Goal: Task Accomplishment & Management: Manage account settings

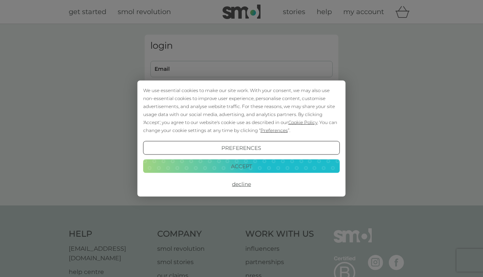
click at [241, 184] on button "Decline" at bounding box center [241, 184] width 197 height 14
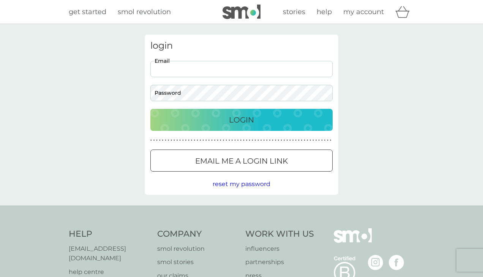
click at [205, 70] on input "Email" at bounding box center [242, 69] width 182 height 16
type input "[PERSON_NAME][EMAIL_ADDRESS][DOMAIN_NAME]"
click at [151, 109] on button "Login" at bounding box center [242, 120] width 182 height 22
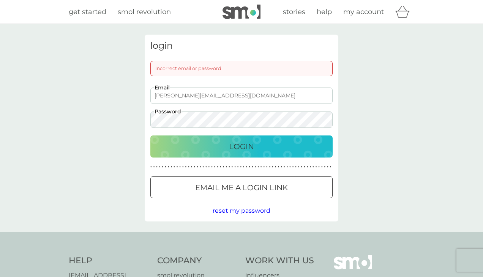
click at [151, 135] on button "Login" at bounding box center [242, 146] width 182 height 22
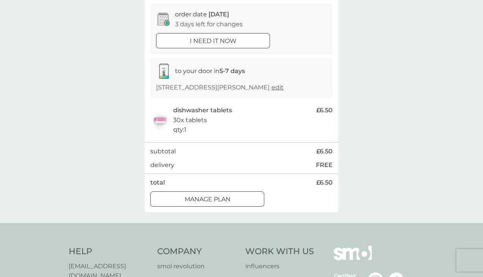
scroll to position [73, 0]
click at [181, 197] on div "Manage plan" at bounding box center [207, 198] width 113 height 10
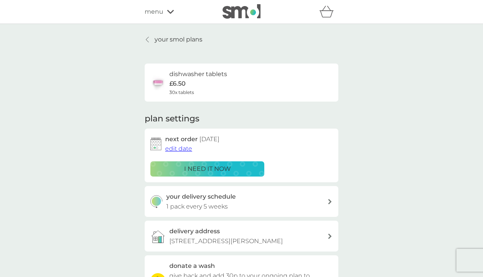
click at [186, 149] on span "edit date" at bounding box center [178, 148] width 27 height 7
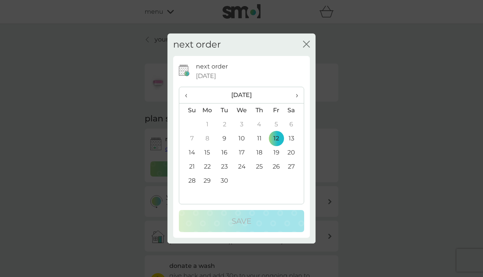
click at [299, 94] on th "›" at bounding box center [294, 95] width 19 height 16
click at [277, 124] on td "3" at bounding box center [276, 124] width 17 height 14
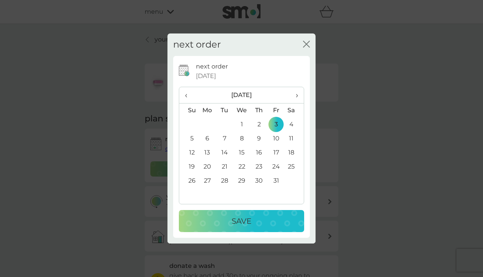
click at [247, 228] on button "Save" at bounding box center [241, 221] width 125 height 22
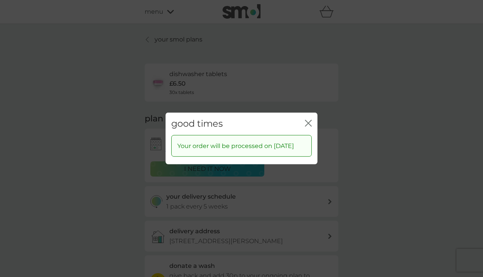
click at [307, 120] on icon "close" at bounding box center [308, 123] width 7 height 7
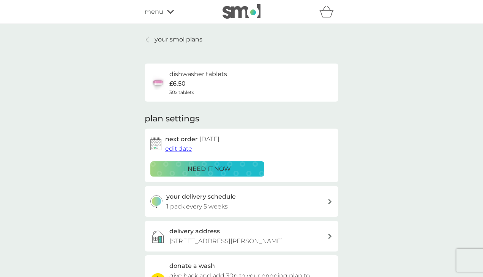
click at [171, 13] on icon at bounding box center [170, 12] width 7 height 4
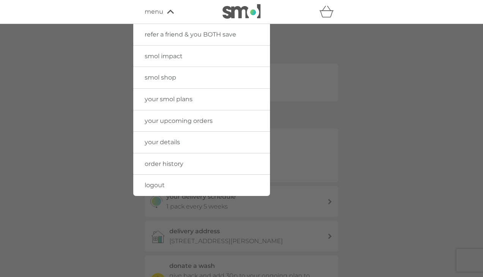
click at [153, 185] on span "logout" at bounding box center [155, 184] width 20 height 7
